Goal: Communication & Community: Answer question/provide support

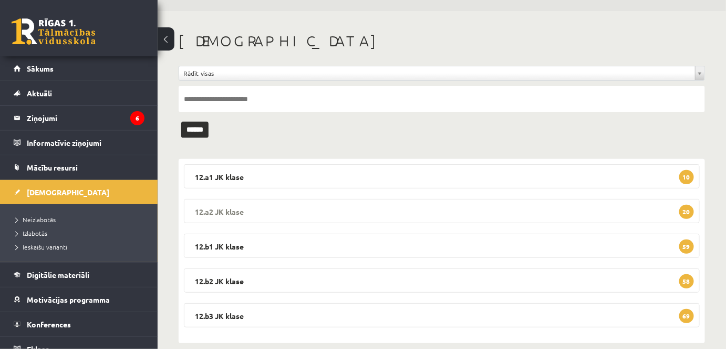
scroll to position [44, 0]
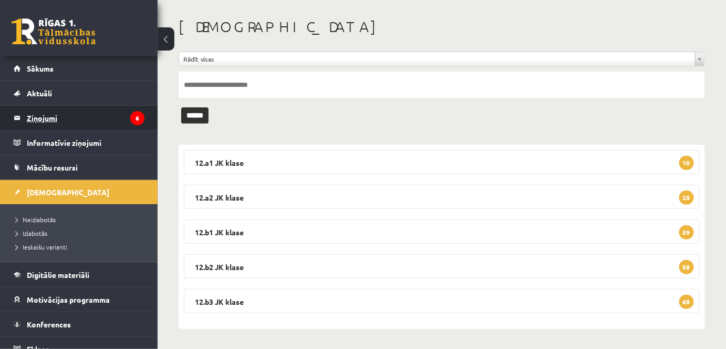
click at [115, 126] on legend "Ziņojumi 6" at bounding box center [86, 118] width 118 height 24
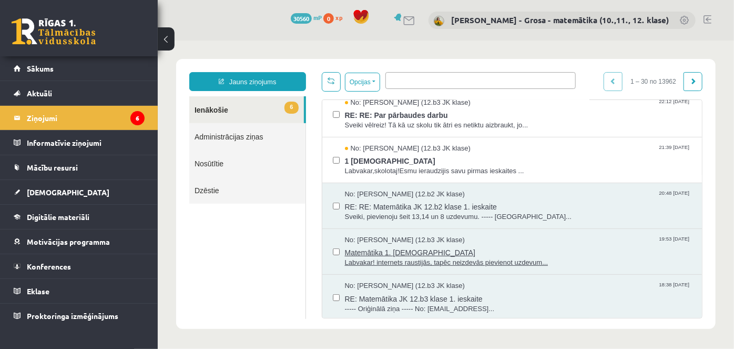
scroll to position [143, 0]
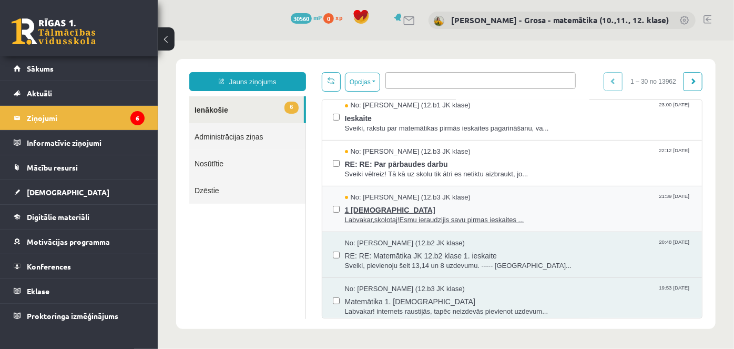
click at [416, 207] on span "1 [DEMOGRAPHIC_DATA]" at bounding box center [517, 207] width 347 height 13
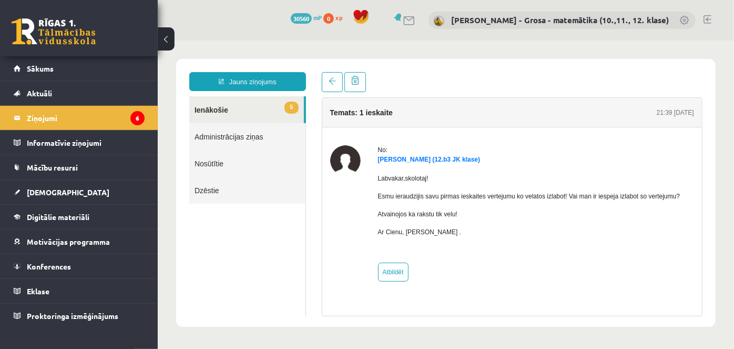
scroll to position [0, 0]
click at [396, 268] on link "Atbildēt" at bounding box center [392, 271] width 30 height 19
type input "**********"
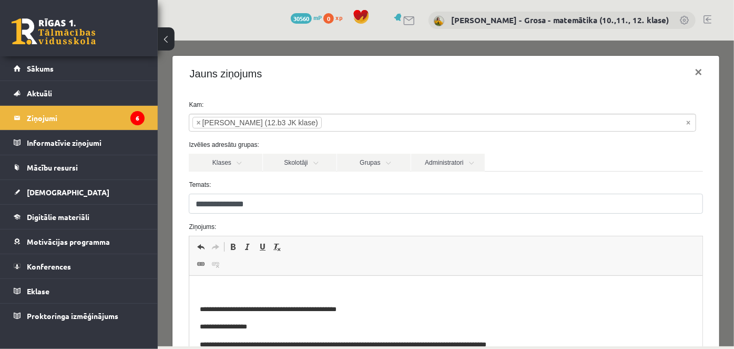
click at [357, 286] on p "Rich Text Editor, wiswyg-editor-47024996439080-1758004586-28" at bounding box center [445, 291] width 491 height 11
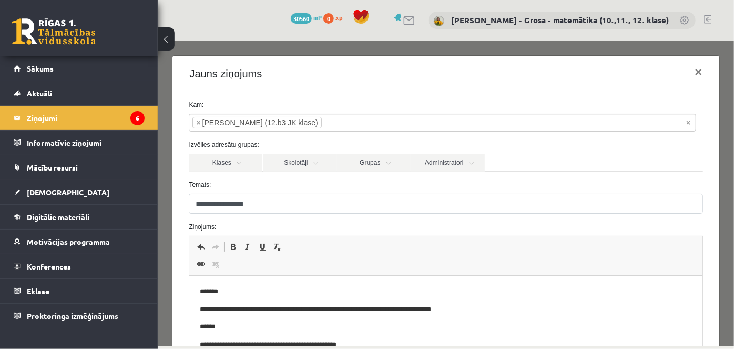
click at [248, 331] on p "******" at bounding box center [439, 326] width 478 height 11
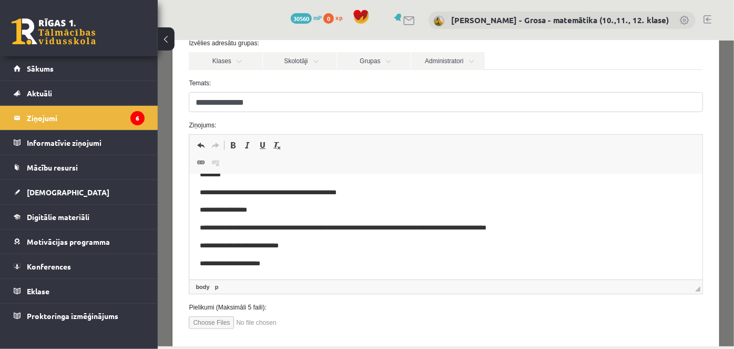
scroll to position [158, 0]
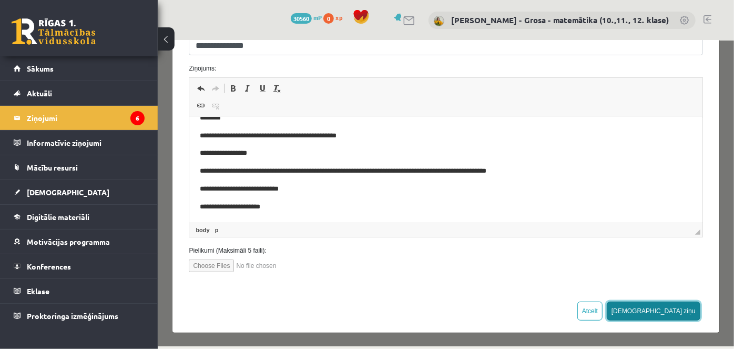
click at [682, 312] on button "[DEMOGRAPHIC_DATA] ziņu" at bounding box center [653, 310] width 94 height 19
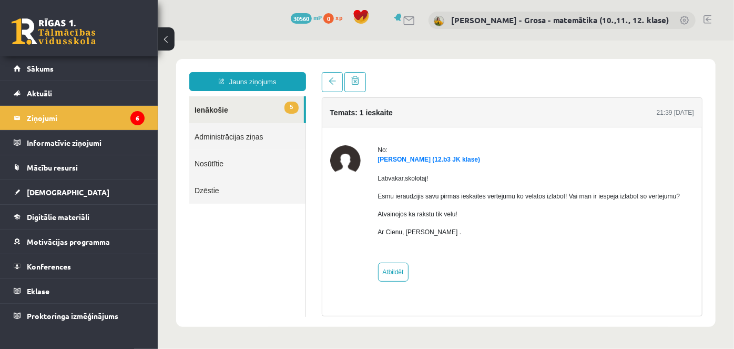
scroll to position [0, 0]
click at [295, 105] on span "5" at bounding box center [291, 107] width 14 height 12
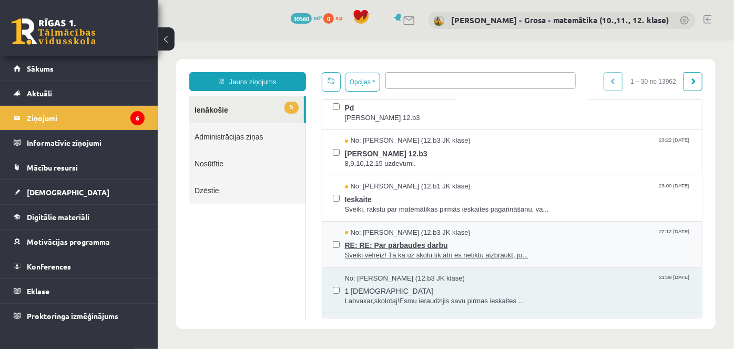
scroll to position [47, 0]
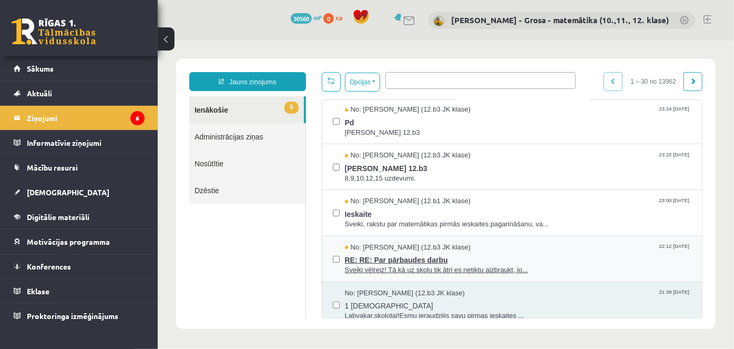
click at [503, 261] on span "RE: RE: Par pārbaudes darbu" at bounding box center [517, 257] width 347 height 13
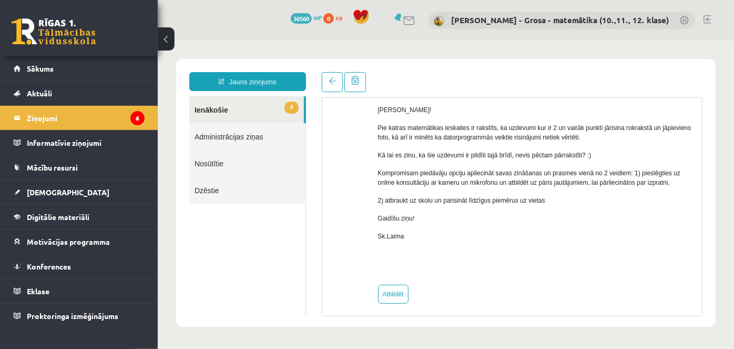
scroll to position [101, 0]
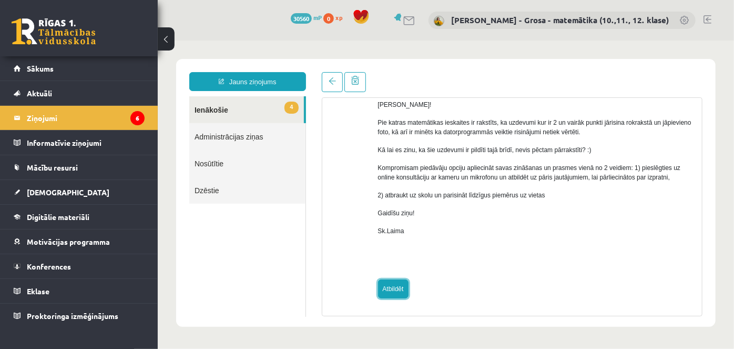
click at [401, 279] on link "Atbildēt" at bounding box center [392, 288] width 30 height 19
type input "**********"
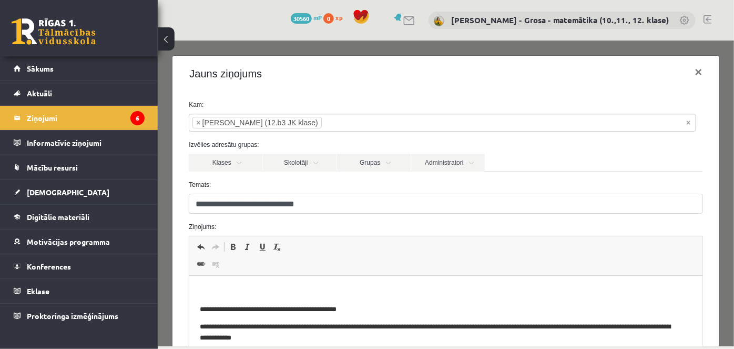
click at [339, 272] on span "Editor toolbars Undo Keyboard shortcut Ctrl+Z Redo Keyboard shortcut Ctrl+Y Bol…" at bounding box center [445, 254] width 513 height 39
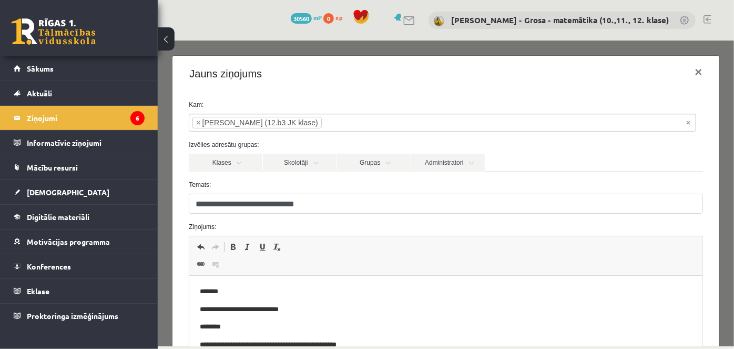
click at [219, 309] on p "**********" at bounding box center [439, 309] width 478 height 11
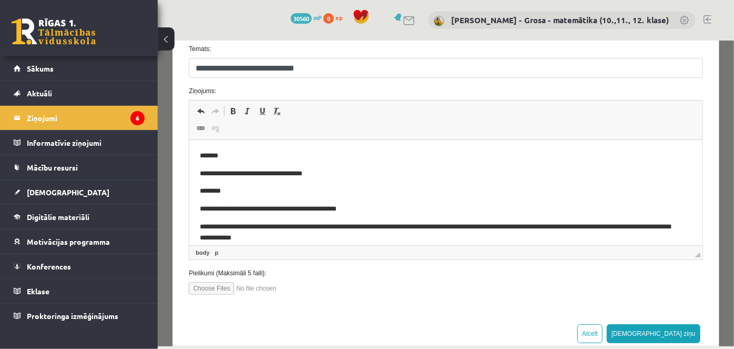
scroll to position [143, 0]
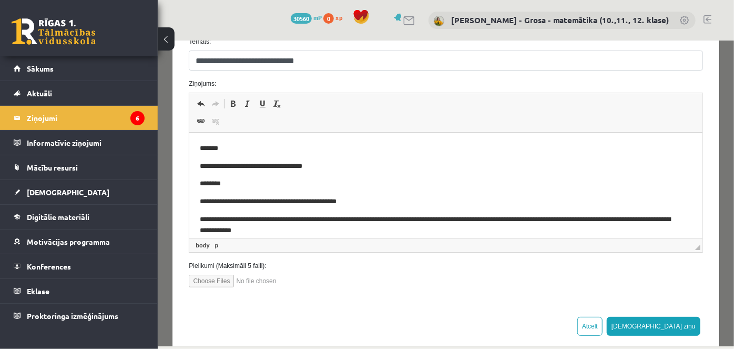
click at [404, 168] on p "**********" at bounding box center [439, 166] width 478 height 11
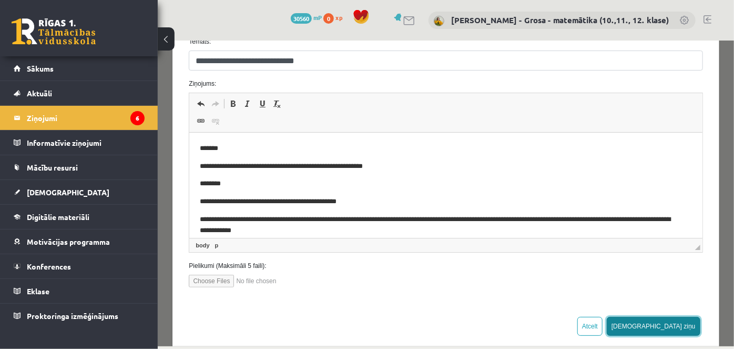
click at [681, 321] on button "[DEMOGRAPHIC_DATA] ziņu" at bounding box center [653, 325] width 94 height 19
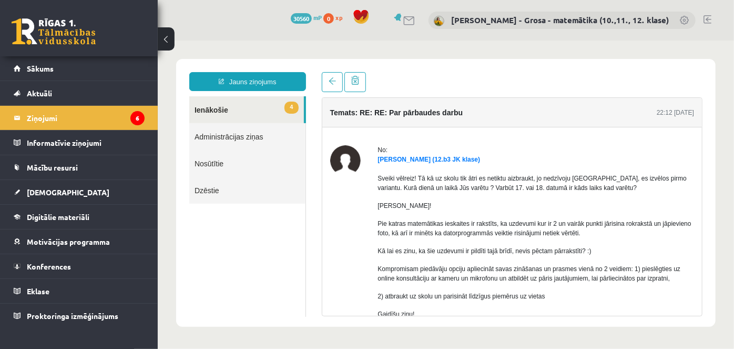
scroll to position [0, 0]
click at [331, 77] on link at bounding box center [331, 81] width 21 height 20
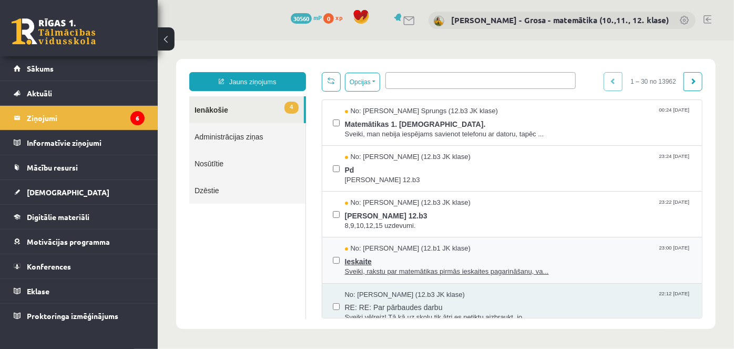
click at [492, 258] on span "Ieskaite" at bounding box center [517, 259] width 347 height 13
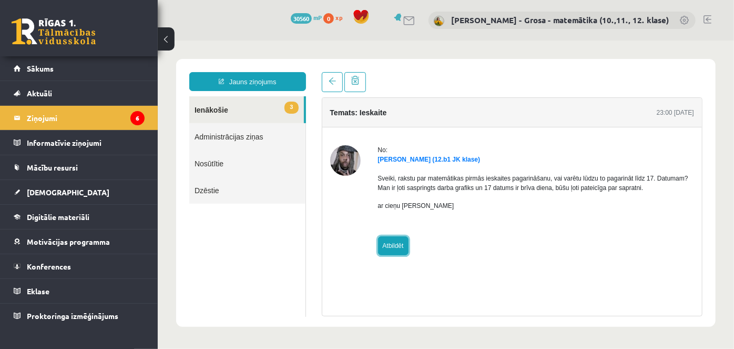
click at [382, 249] on link "Atbildēt" at bounding box center [392, 244] width 30 height 19
type input "**********"
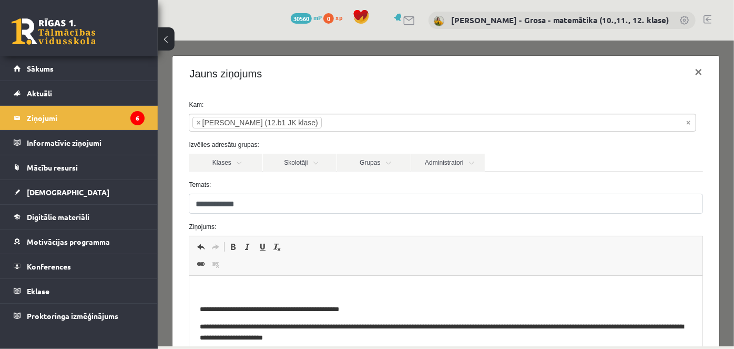
click at [299, 282] on html "**********" at bounding box center [445, 323] width 513 height 96
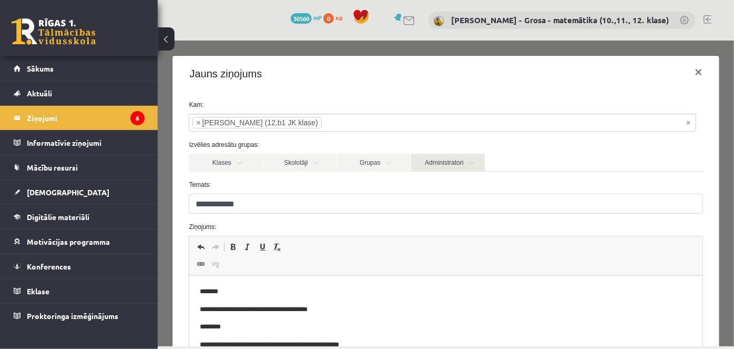
click at [456, 167] on link "Administratori" at bounding box center [448, 162] width 74 height 18
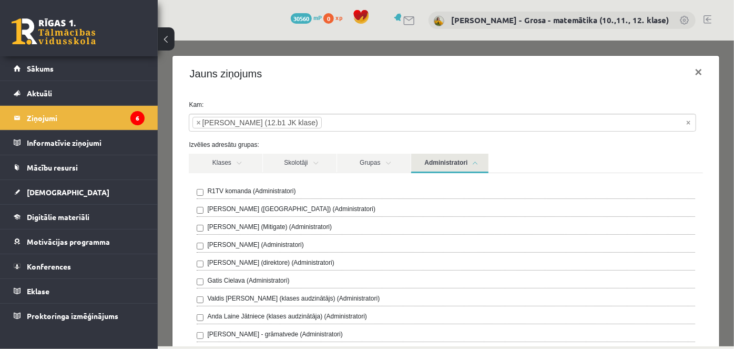
click at [249, 191] on label "R1TV komanda (Administratori)" at bounding box center [251, 190] width 88 height 9
click at [457, 165] on link "Administratori" at bounding box center [449, 162] width 77 height 19
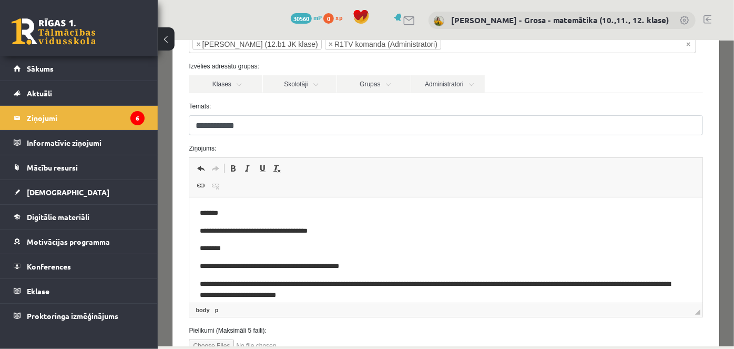
scroll to position [158, 0]
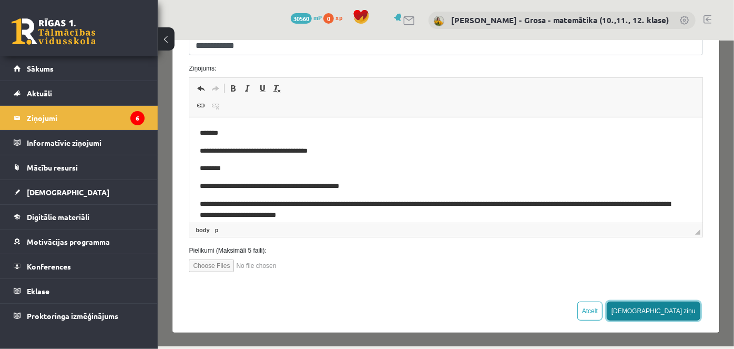
click at [671, 314] on button "[DEMOGRAPHIC_DATA] ziņu" at bounding box center [653, 310] width 94 height 19
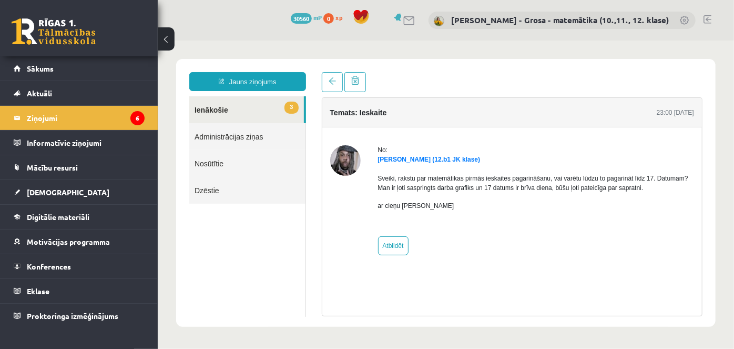
scroll to position [0, 0]
click at [285, 109] on span "3" at bounding box center [291, 107] width 14 height 12
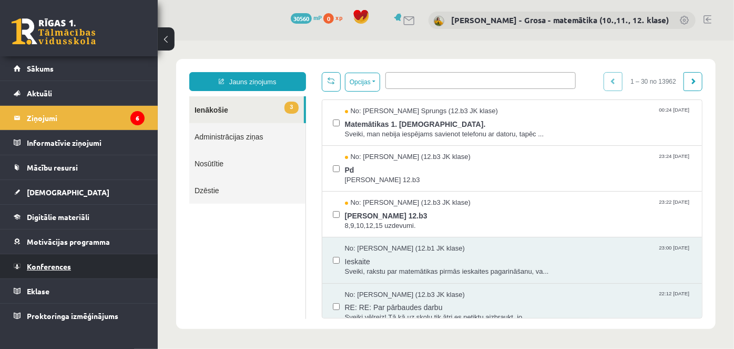
click at [69, 270] on link "Konferences" at bounding box center [79, 266] width 131 height 24
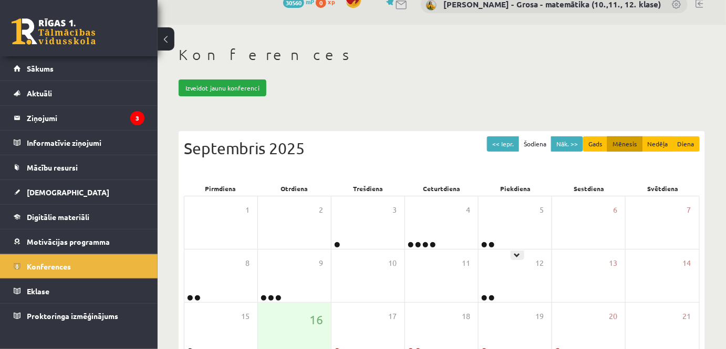
scroll to position [143, 0]
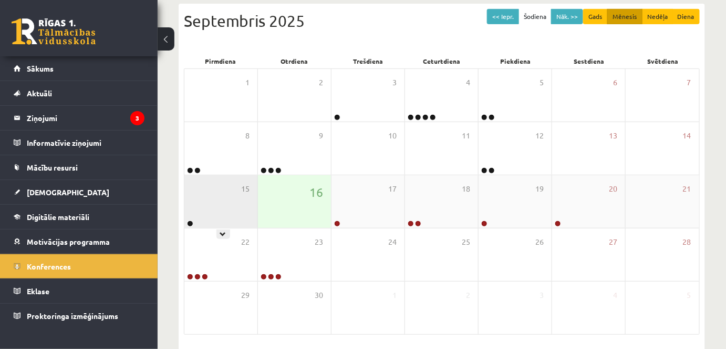
click at [231, 202] on div "15" at bounding box center [221, 201] width 73 height 53
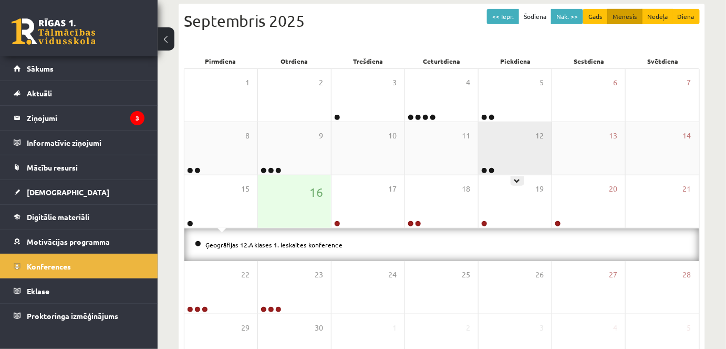
click at [541, 146] on div "12" at bounding box center [515, 148] width 73 height 53
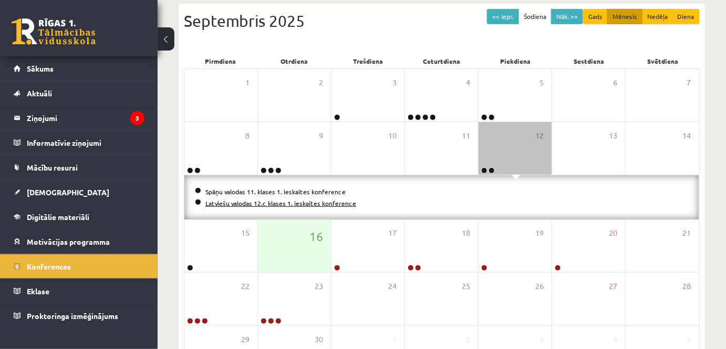
click at [265, 203] on link "Latviešu valodas 12.c klases 1. ieskaites konference" at bounding box center [281, 203] width 151 height 8
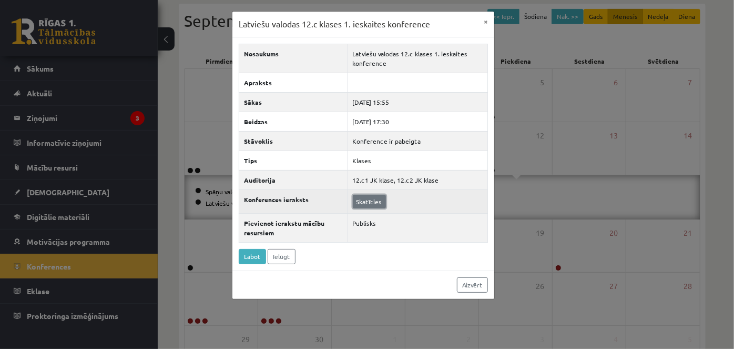
click at [367, 199] on link "Skatīties" at bounding box center [369, 201] width 33 height 14
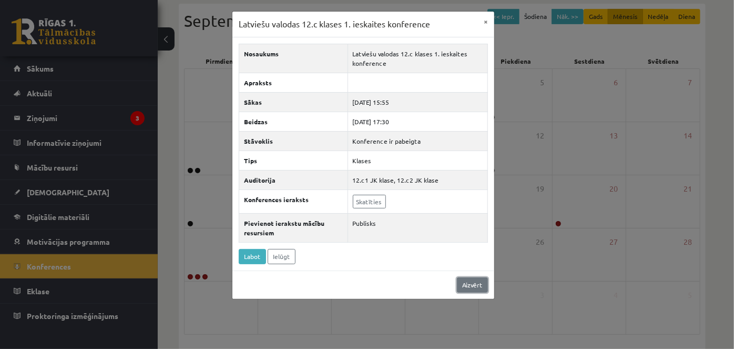
click at [484, 285] on link "Aizvērt" at bounding box center [472, 284] width 31 height 15
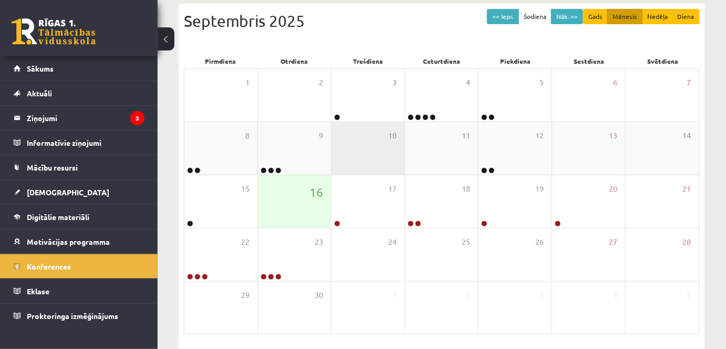
click at [334, 155] on div "10" at bounding box center [368, 148] width 73 height 53
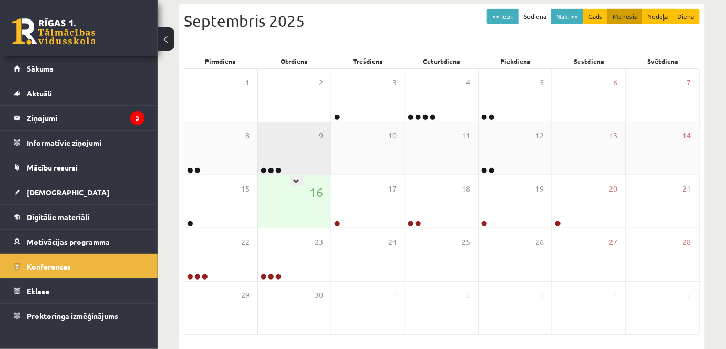
click at [318, 155] on div "9" at bounding box center [294, 148] width 73 height 53
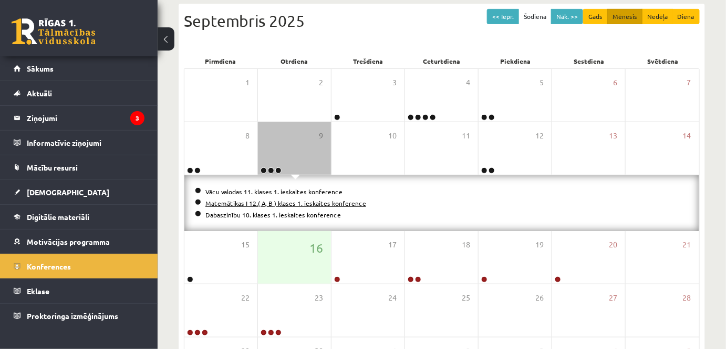
click at [302, 201] on link "Matemātikas I 12.( A, B ) klases 1. ieskaites konference" at bounding box center [286, 203] width 161 height 8
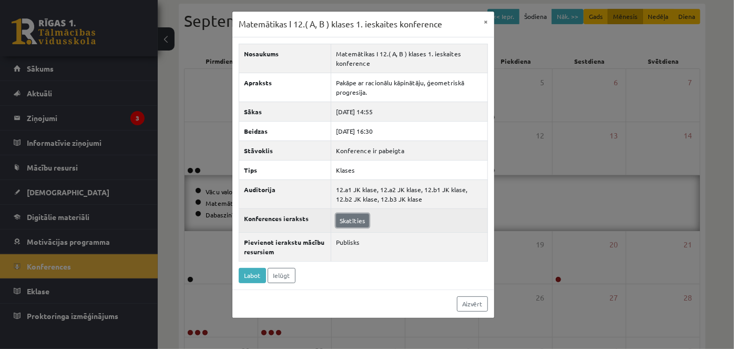
click at [355, 221] on link "Skatīties" at bounding box center [352, 220] width 33 height 14
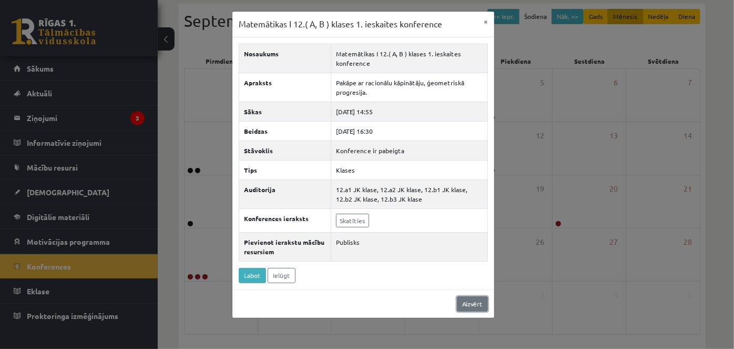
click at [474, 299] on link "Aizvērt" at bounding box center [472, 303] width 31 height 15
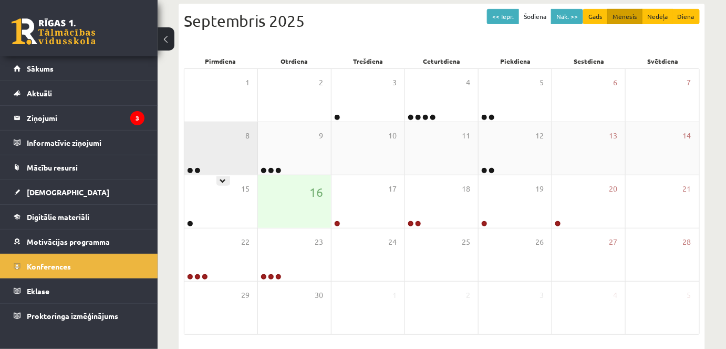
click at [230, 150] on div "8" at bounding box center [221, 148] width 73 height 53
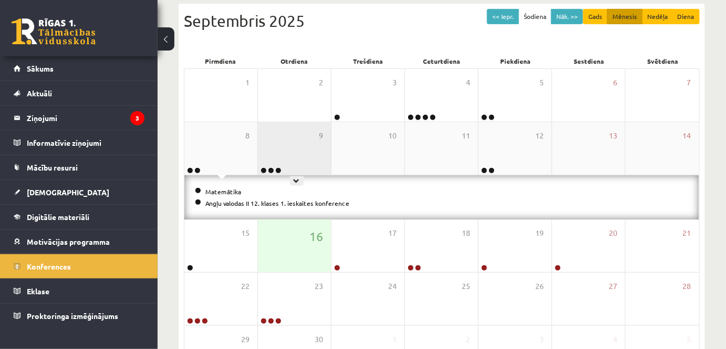
click at [324, 153] on div "9" at bounding box center [294, 148] width 73 height 53
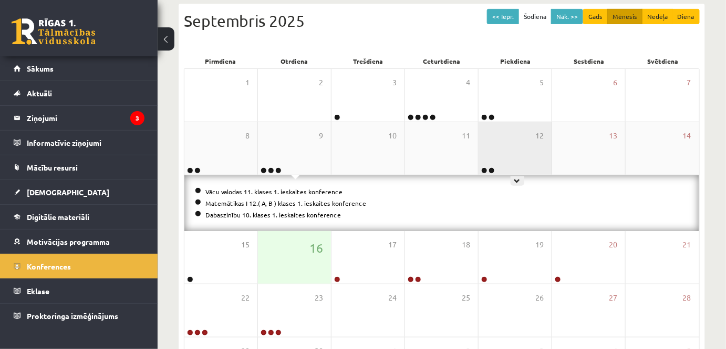
click at [491, 156] on div "12" at bounding box center [515, 148] width 73 height 53
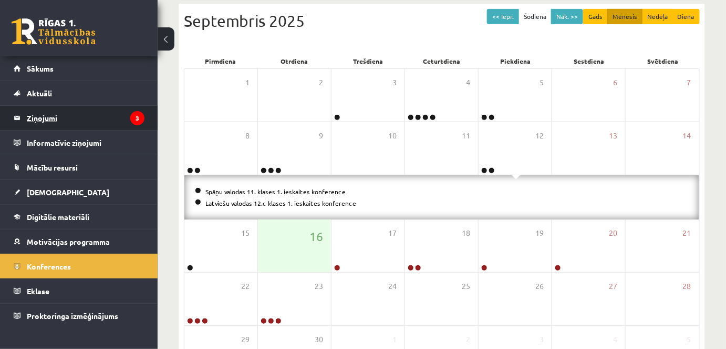
click at [114, 119] on legend "Ziņojumi 3" at bounding box center [86, 118] width 118 height 24
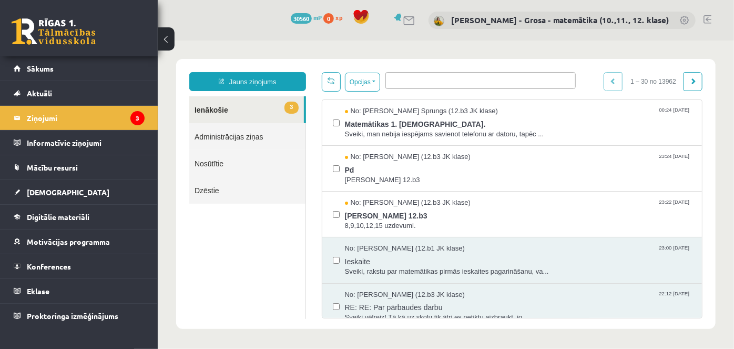
click at [262, 103] on link "3 Ienākošie" at bounding box center [246, 109] width 115 height 27
drag, startPoint x: 221, startPoint y: 106, endPoint x: 221, endPoint y: 100, distance: 5.8
click at [221, 106] on link "3 Ienākošie" at bounding box center [246, 109] width 115 height 27
click at [288, 110] on span "3" at bounding box center [291, 107] width 14 height 12
click at [138, 118] on icon "3" at bounding box center [137, 118] width 14 height 14
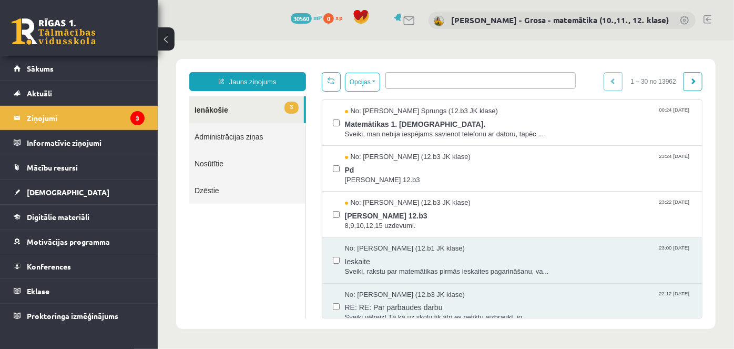
click at [242, 109] on link "3 Ienākošie" at bounding box center [246, 109] width 115 height 27
click at [448, 82] on ul at bounding box center [479, 78] width 189 height 12
click at [438, 96] on li "Lūdzu ievadiet vēl 2 simbolus" at bounding box center [481, 96] width 190 height 16
click at [424, 79] on ul at bounding box center [479, 78] width 189 height 12
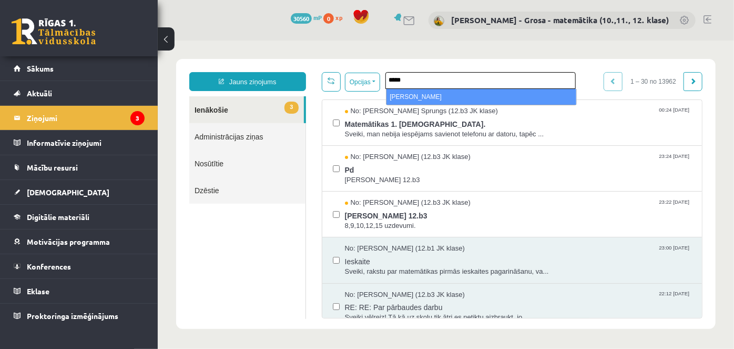
type input "*****"
select select "*****"
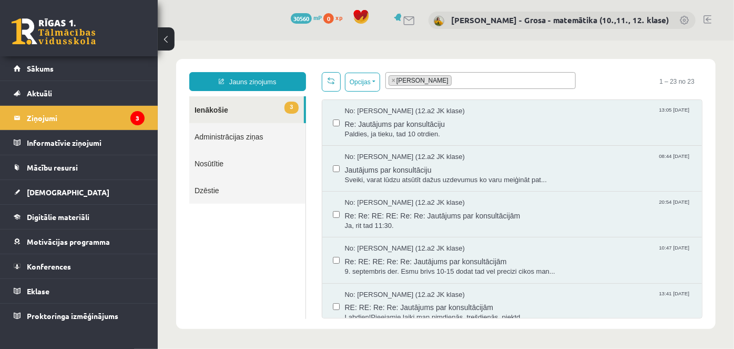
click at [278, 117] on link "3 Ienākošie" at bounding box center [246, 109] width 115 height 27
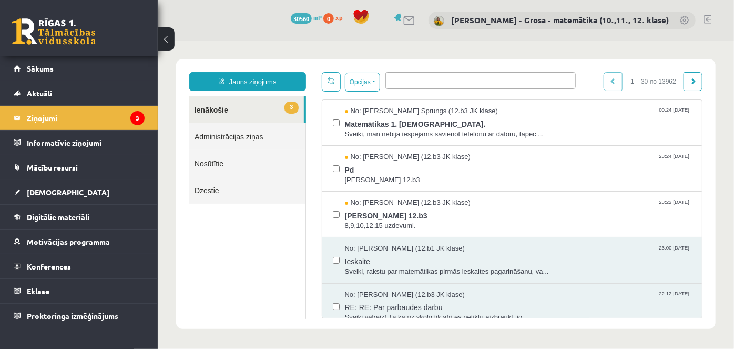
click at [111, 106] on legend "Ziņojumi 3" at bounding box center [86, 118] width 118 height 24
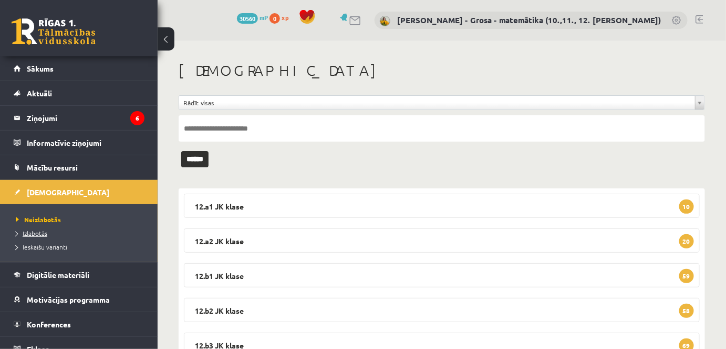
click at [38, 234] on span "Izlabotās" at bounding box center [32, 233] width 32 height 8
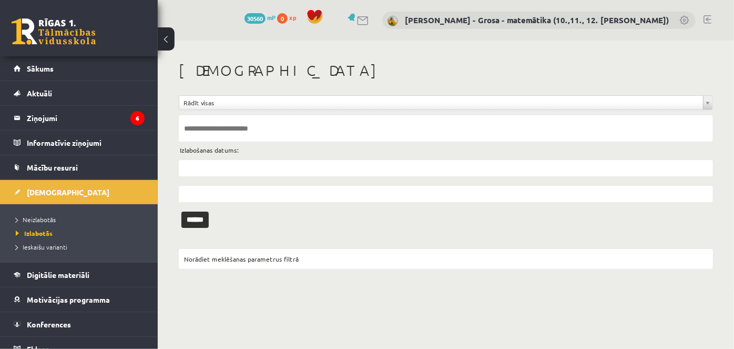
click at [217, 123] on input "text" at bounding box center [446, 128] width 534 height 26
type input "*******"
click at [181, 211] on input "******" at bounding box center [194, 219] width 27 height 16
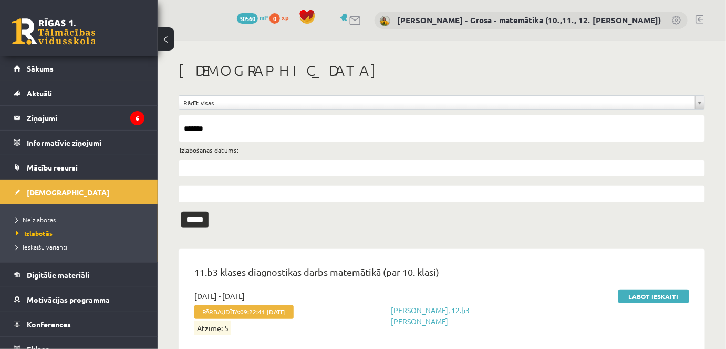
click at [245, 163] on input "text" at bounding box center [442, 168] width 527 height 16
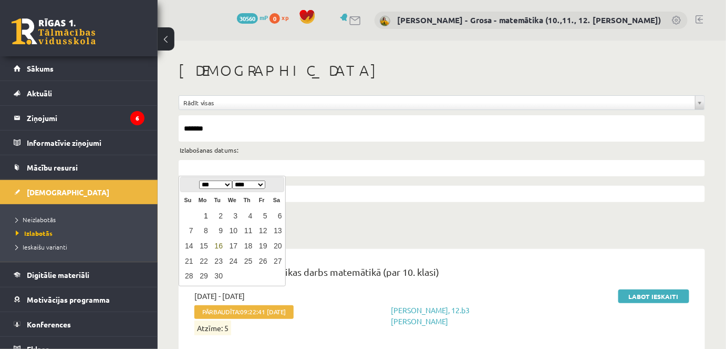
click at [207, 214] on link "1" at bounding box center [203, 216] width 14 height 14
type input "**********"
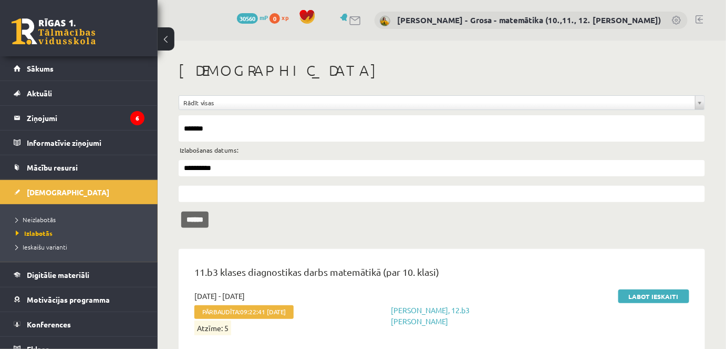
click at [204, 216] on input "******" at bounding box center [194, 219] width 27 height 16
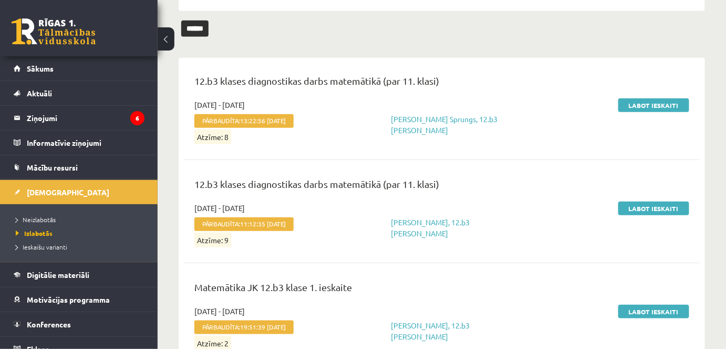
scroll to position [227, 0]
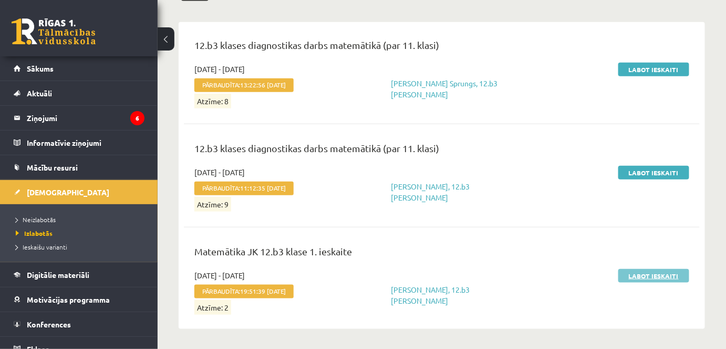
click at [659, 271] on link "Labot ieskaiti" at bounding box center [654, 276] width 71 height 14
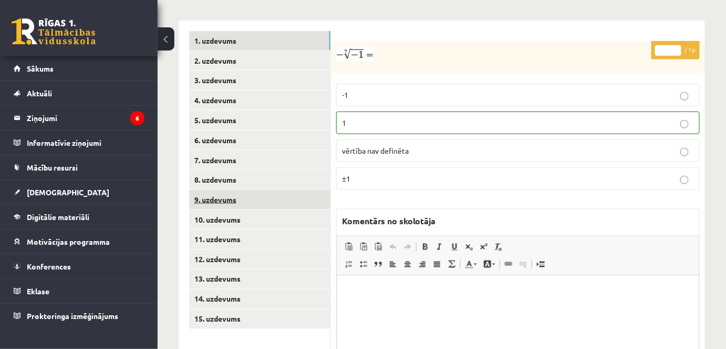
click at [279, 190] on link "9. uzdevums" at bounding box center [259, 199] width 141 height 19
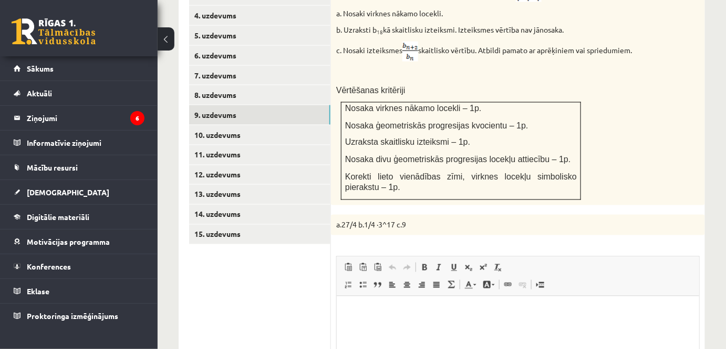
scroll to position [524, 0]
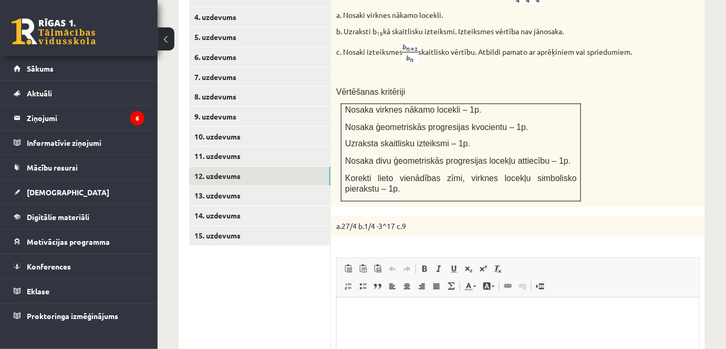
click at [296, 167] on link "12. uzdevums" at bounding box center [259, 176] width 141 height 19
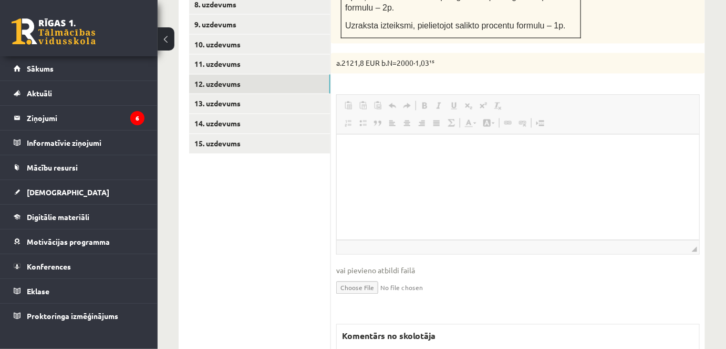
scroll to position [0, 0]
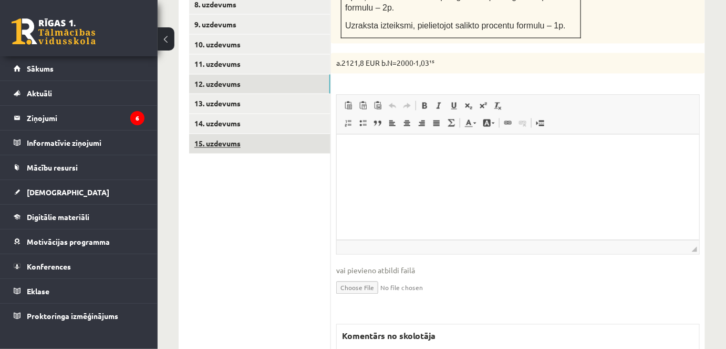
click at [319, 136] on link "15. uzdevums" at bounding box center [259, 143] width 141 height 19
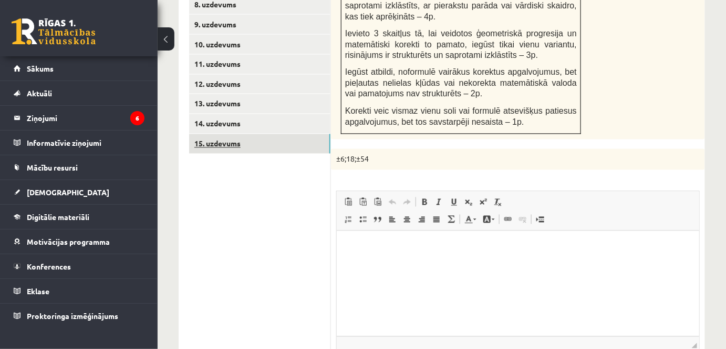
click at [312, 134] on link "15. uzdevums" at bounding box center [259, 143] width 141 height 19
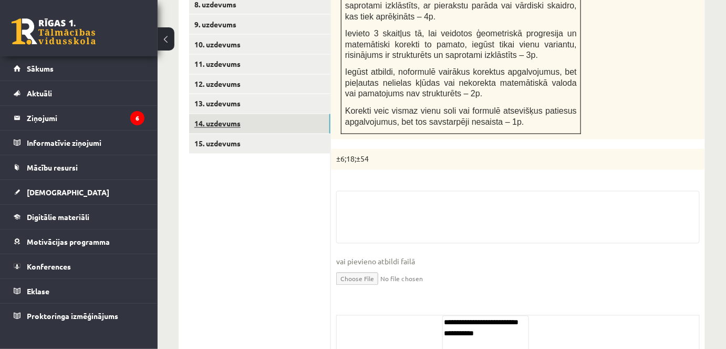
click at [314, 117] on link "14. uzdevums" at bounding box center [259, 123] width 141 height 19
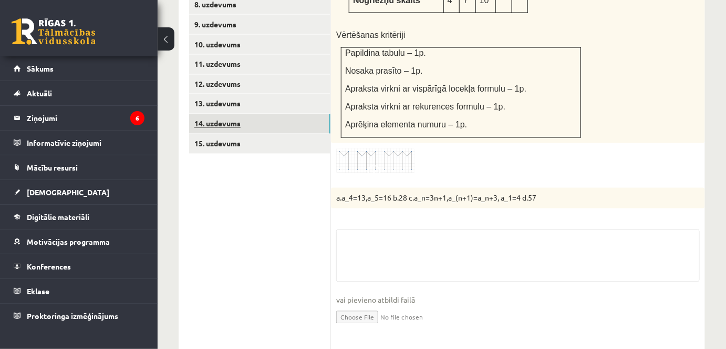
click at [308, 114] on link "14. uzdevums" at bounding box center [259, 123] width 141 height 19
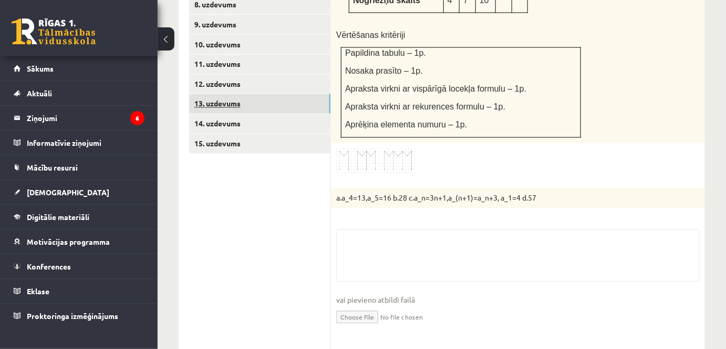
click at [306, 98] on link "13. uzdevums" at bounding box center [259, 103] width 141 height 19
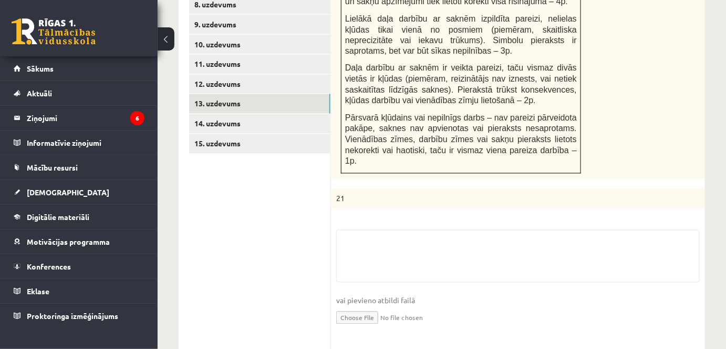
click at [307, 81] on ul "1. uzdevums 2. uzdevums 3. uzdevums 4. uzdevums 5. uzdevums 6. uzdevums 7. uzde…" at bounding box center [260, 160] width 142 height 608
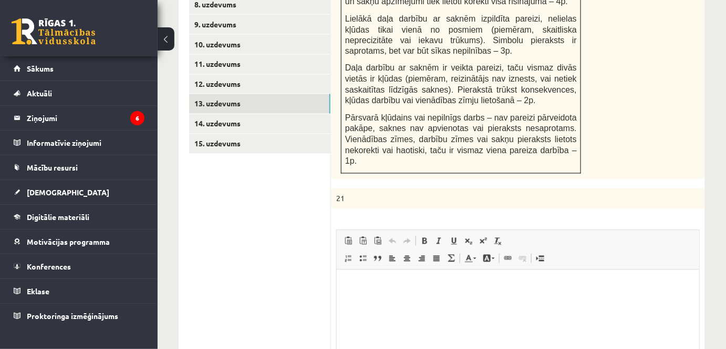
scroll to position [377, 0]
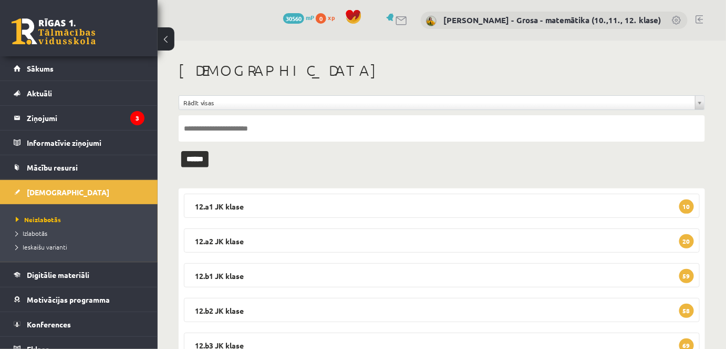
click at [280, 124] on input "text" at bounding box center [442, 128] width 527 height 26
click at [59, 230] on link "Izlabotās" at bounding box center [81, 232] width 131 height 9
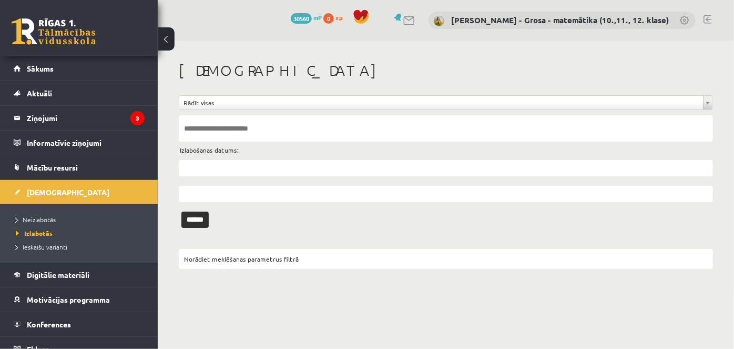
click at [220, 128] on input "text" at bounding box center [446, 128] width 534 height 26
type input "**********"
click at [181, 211] on input "******" at bounding box center [194, 219] width 27 height 16
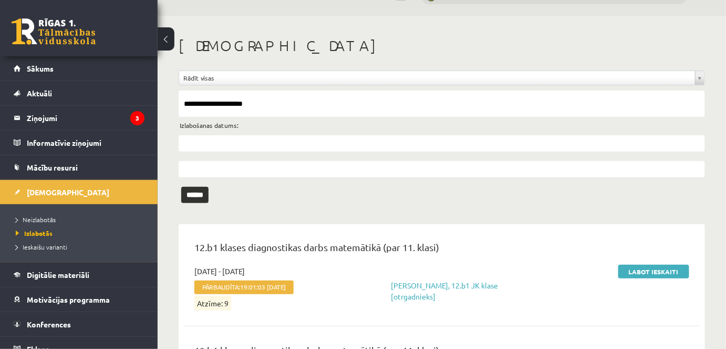
scroll to position [216, 0]
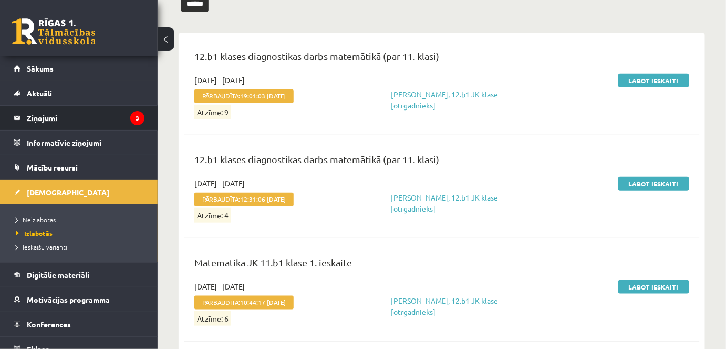
click at [130, 112] on icon "3" at bounding box center [137, 118] width 14 height 14
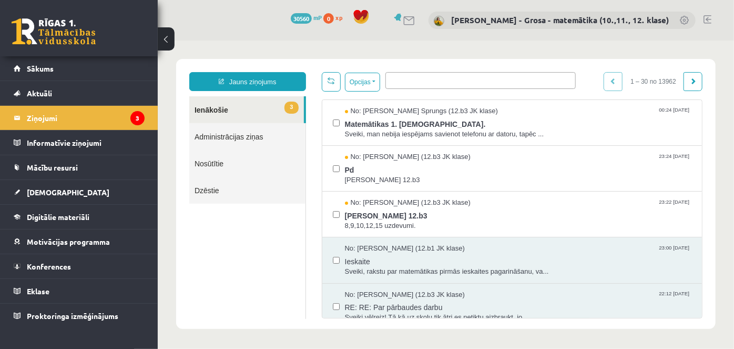
click at [418, 92] on div "Opcijas Atzīmēt visus ziņojumus Atcelt izvēlētos Atzīmēt visus kā lasītus Atzīm…" at bounding box center [511, 194] width 397 height 246
click at [421, 80] on ul at bounding box center [479, 78] width 189 height 12
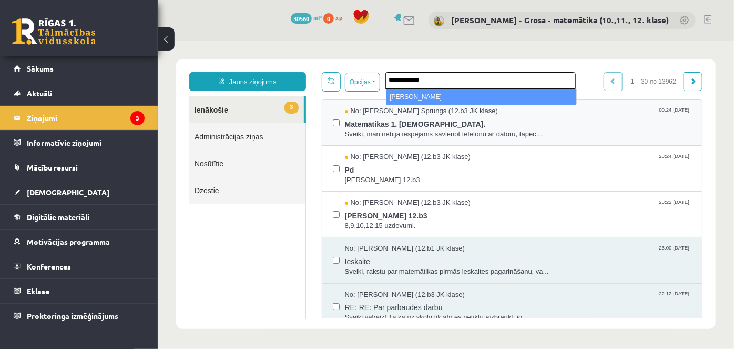
type input "**********"
select select "*****"
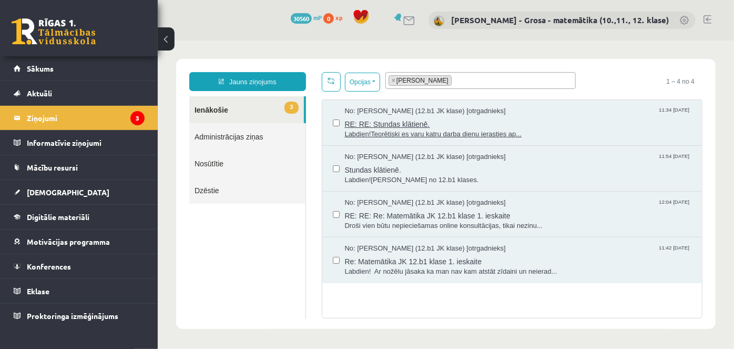
click at [423, 108] on span "No: Šarlote Jete Ivanovska (12.b1 JK klase) [otrgadnieks]" at bounding box center [424, 111] width 161 height 10
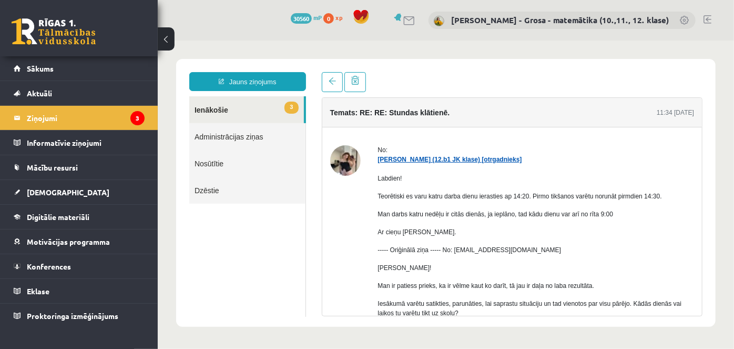
click at [416, 160] on link "Šarlote Jete Ivanovska (12.b1 JK klase) [otrgadnieks]" at bounding box center [449, 158] width 144 height 7
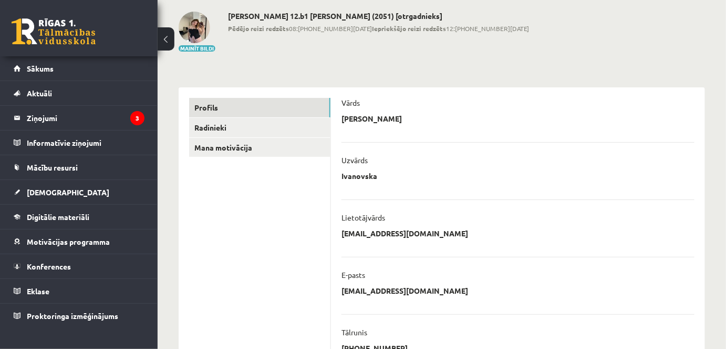
scroll to position [45, 0]
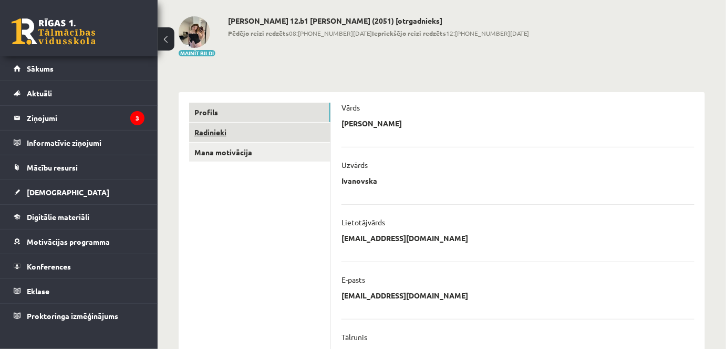
click at [276, 134] on link "Radinieki" at bounding box center [259, 131] width 141 height 19
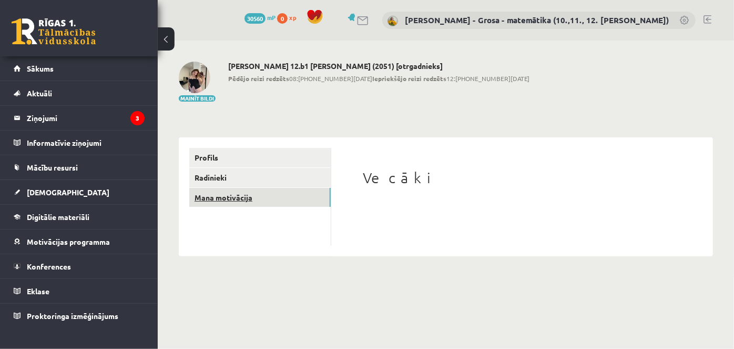
click at [232, 192] on link "Mana motivācija" at bounding box center [259, 197] width 141 height 19
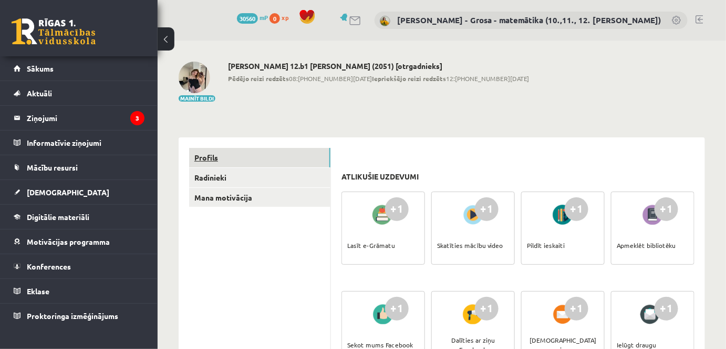
click at [203, 152] on link "Profils" at bounding box center [259, 157] width 141 height 19
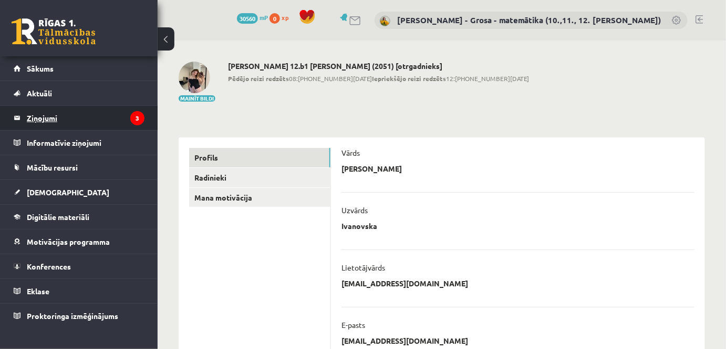
click at [116, 121] on legend "Ziņojumi 3" at bounding box center [86, 118] width 118 height 24
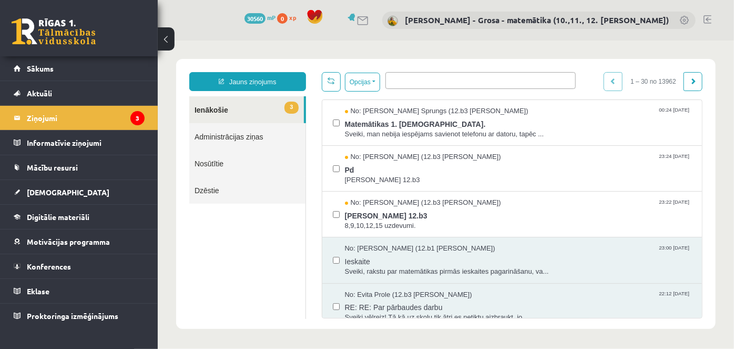
click at [410, 73] on ul at bounding box center [479, 78] width 189 height 12
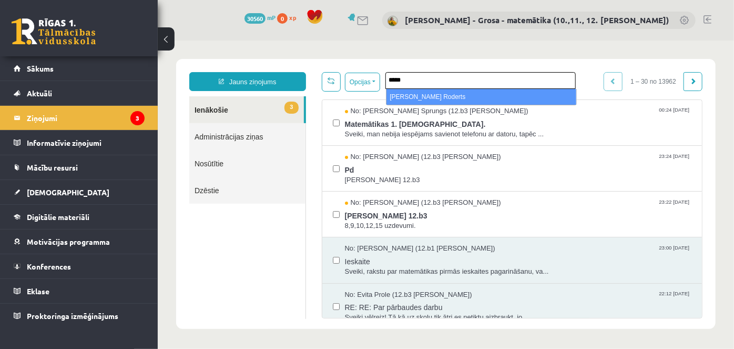
type input "*****"
select select "*****"
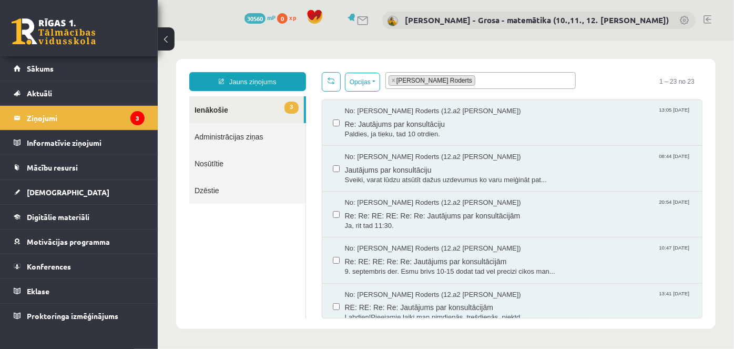
click at [243, 101] on link "3 Ienākošie" at bounding box center [246, 109] width 115 height 27
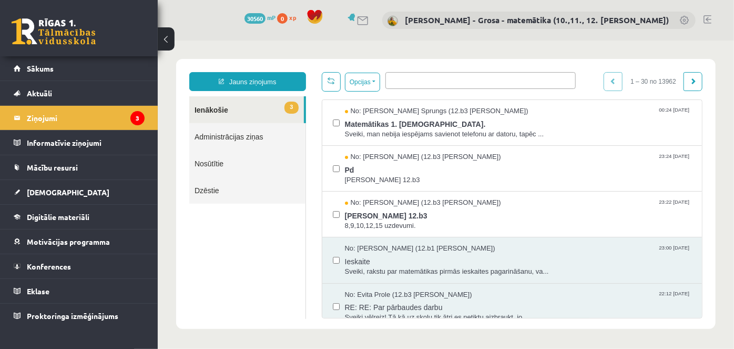
click at [255, 111] on link "3 Ienākošie" at bounding box center [246, 109] width 115 height 27
click at [249, 114] on link "3 Ienākošie" at bounding box center [246, 109] width 115 height 27
click at [50, 91] on span "Aktuāli" at bounding box center [39, 92] width 25 height 9
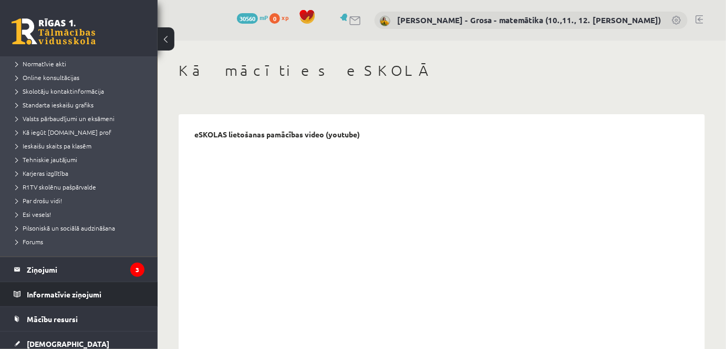
scroll to position [191, 0]
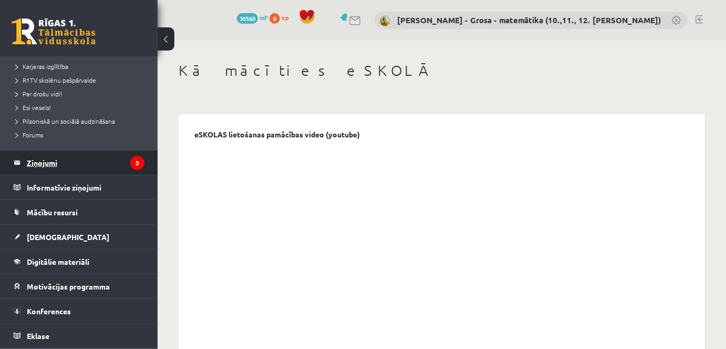
click at [115, 160] on legend "Ziņojumi 3" at bounding box center [86, 162] width 118 height 24
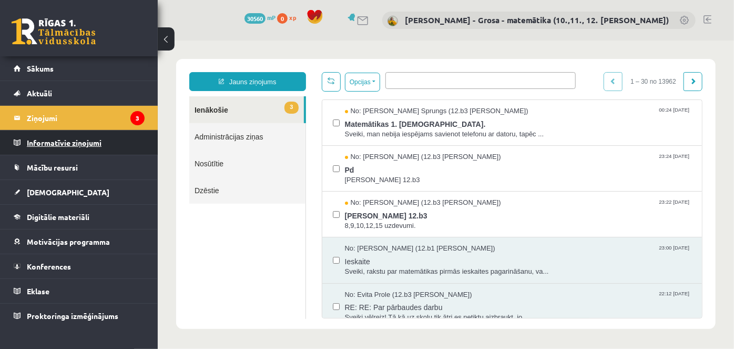
click at [54, 142] on legend "Informatīvie ziņojumi 0" at bounding box center [86, 142] width 118 height 24
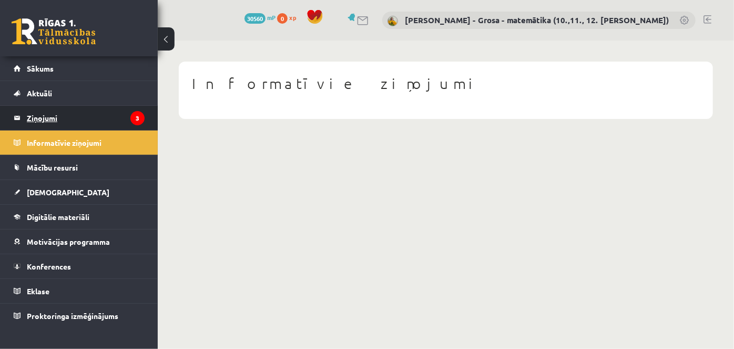
click at [106, 123] on legend "Ziņojumi 3" at bounding box center [86, 118] width 118 height 24
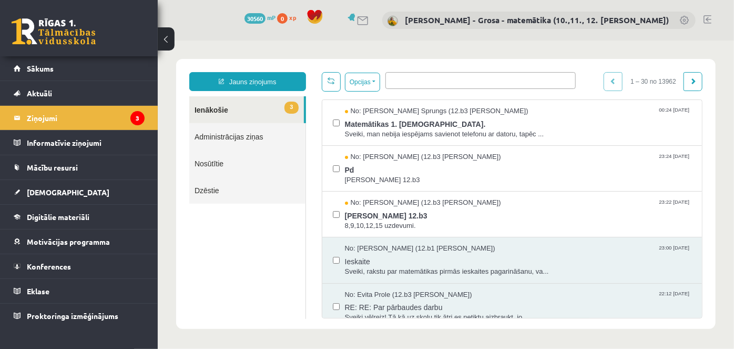
click at [297, 109] on span "3" at bounding box center [291, 107] width 14 height 12
